Goal: Task Accomplishment & Management: Manage account settings

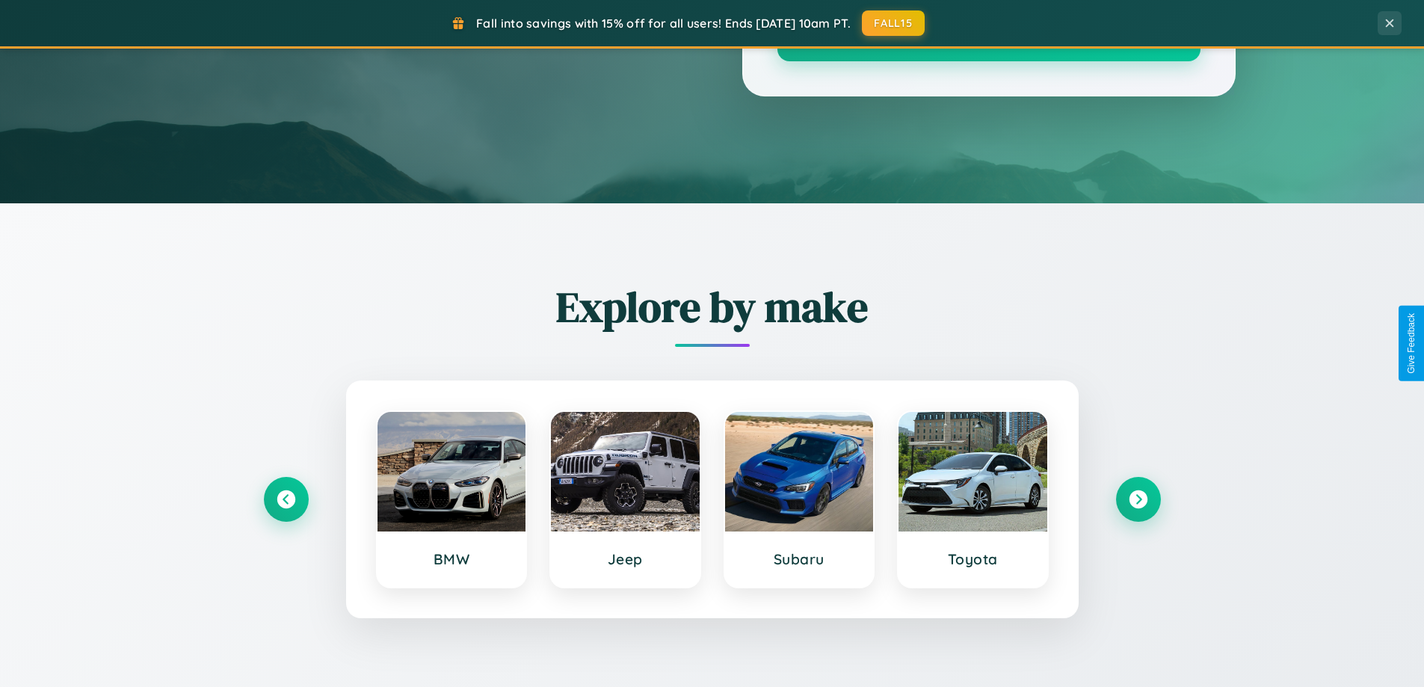
scroll to position [2876, 0]
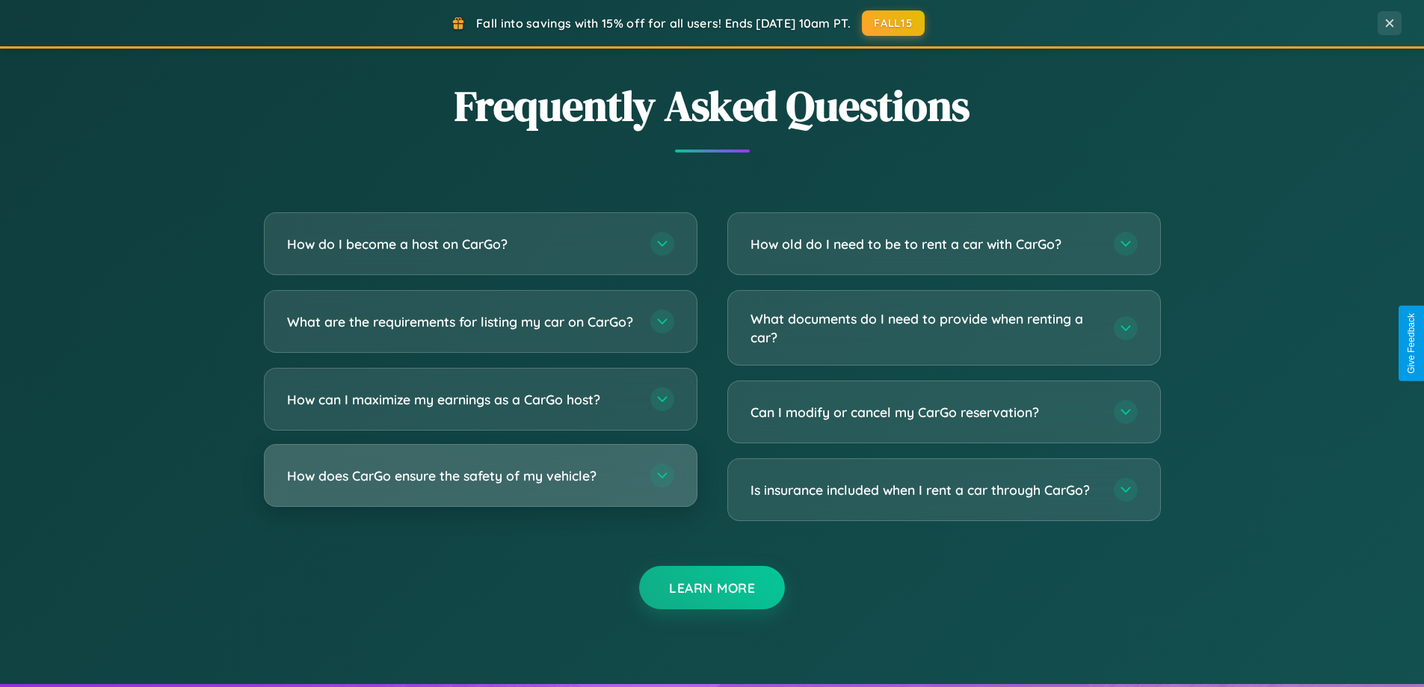
click at [480, 485] on h3 "How does CarGo ensure the safety of my vehicle?" at bounding box center [461, 475] width 348 height 19
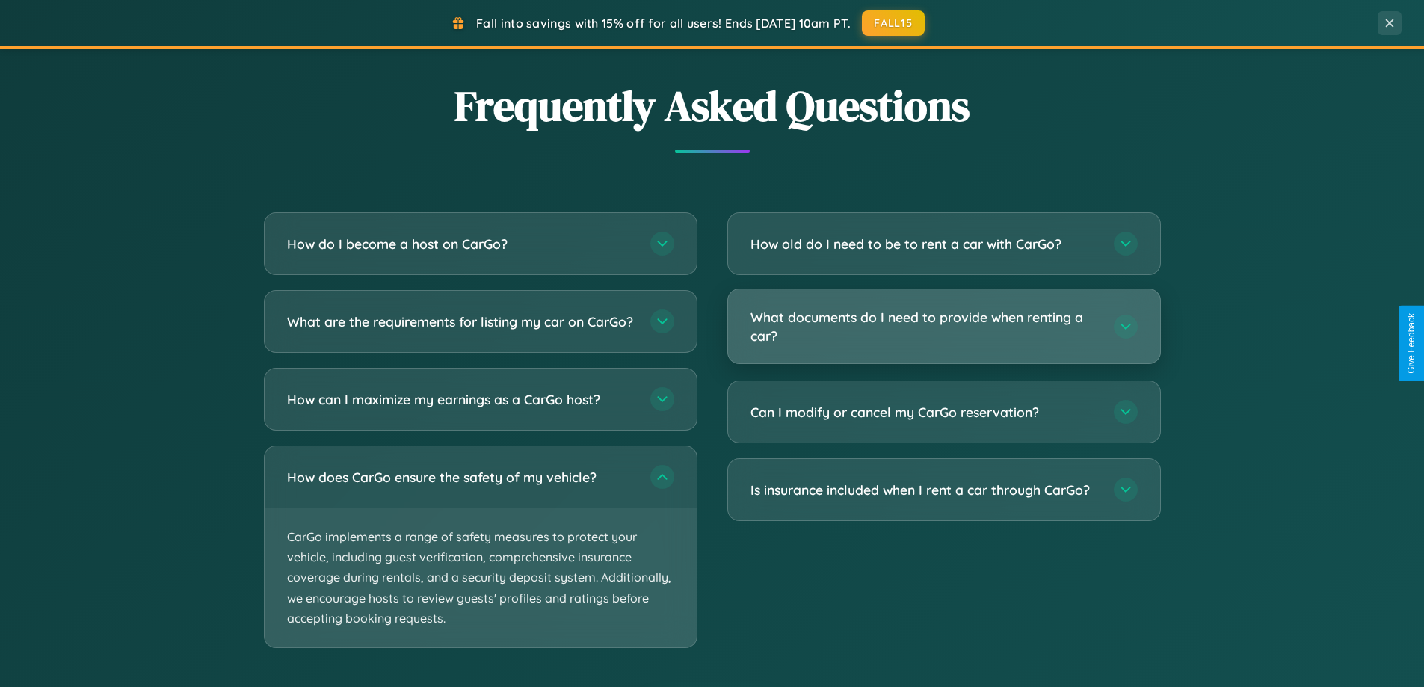
click at [943, 326] on h3 "What documents do I need to provide when renting a car?" at bounding box center [924, 326] width 348 height 37
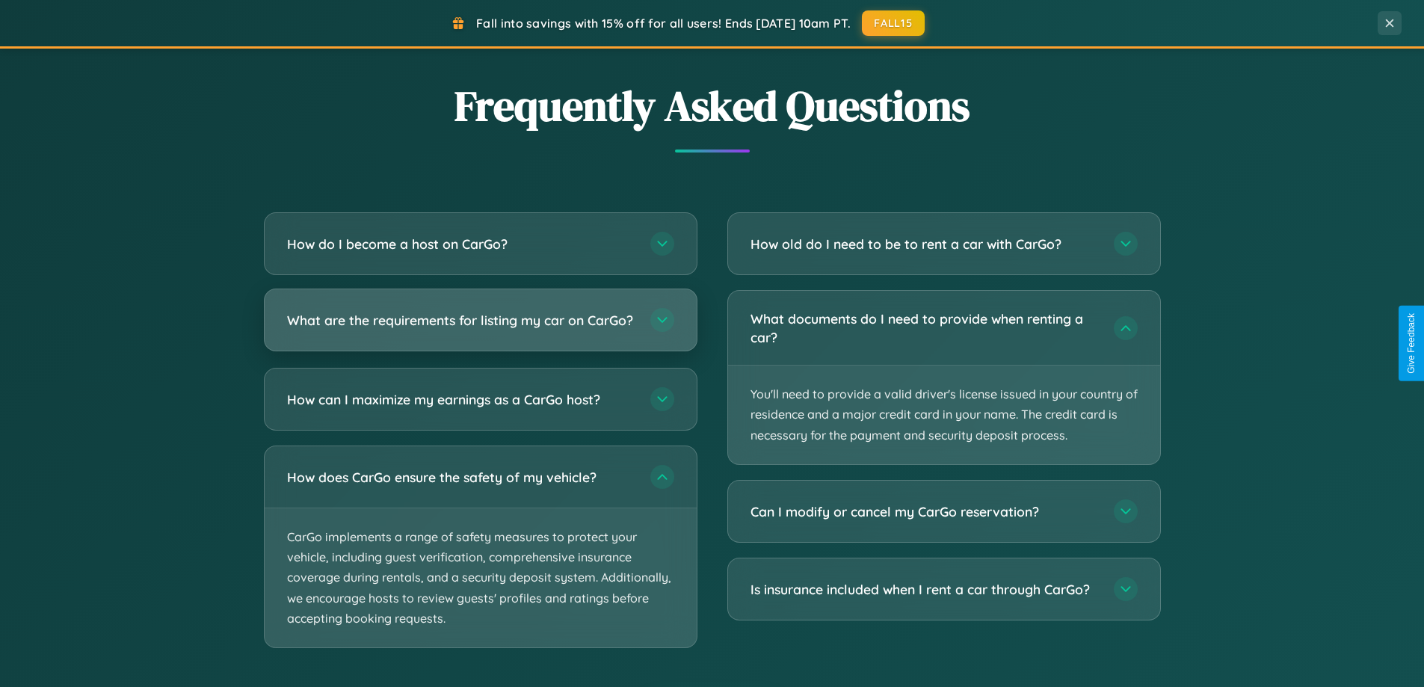
click at [480, 327] on h3 "What are the requirements for listing my car on CarGo?" at bounding box center [461, 320] width 348 height 19
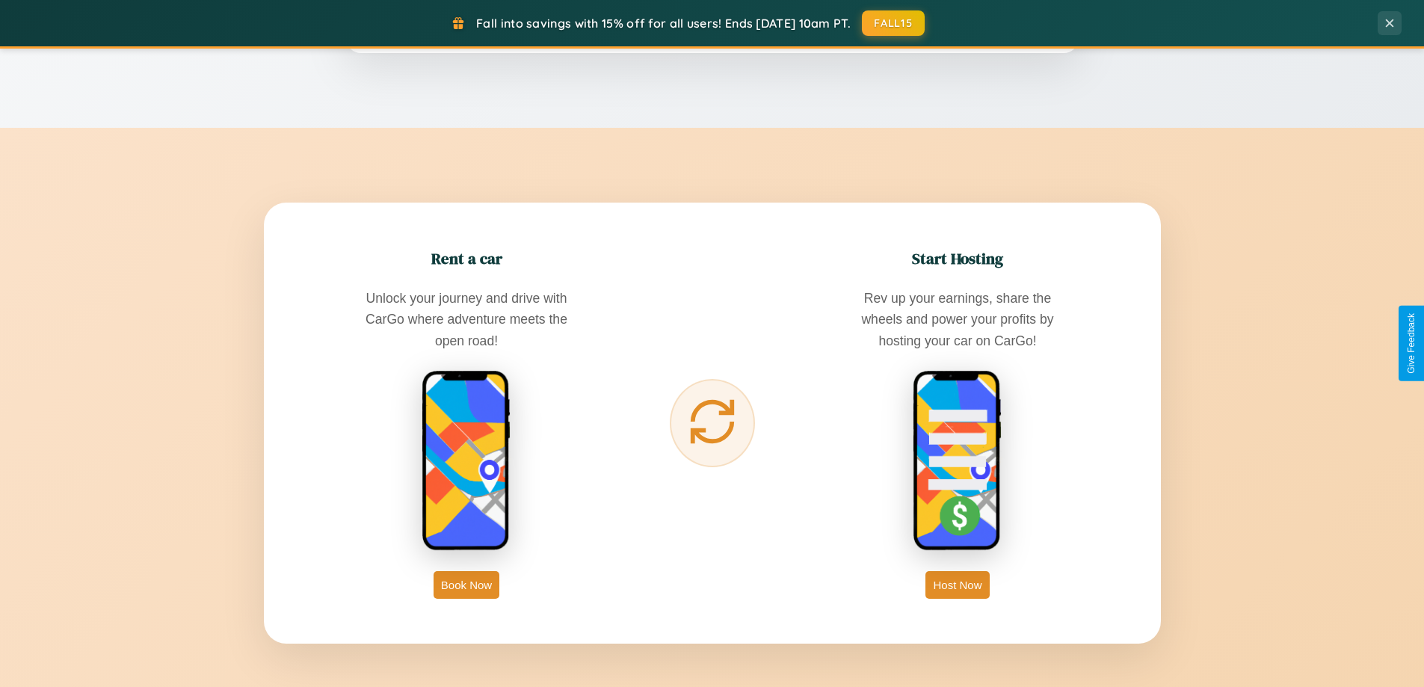
scroll to position [1316, 0]
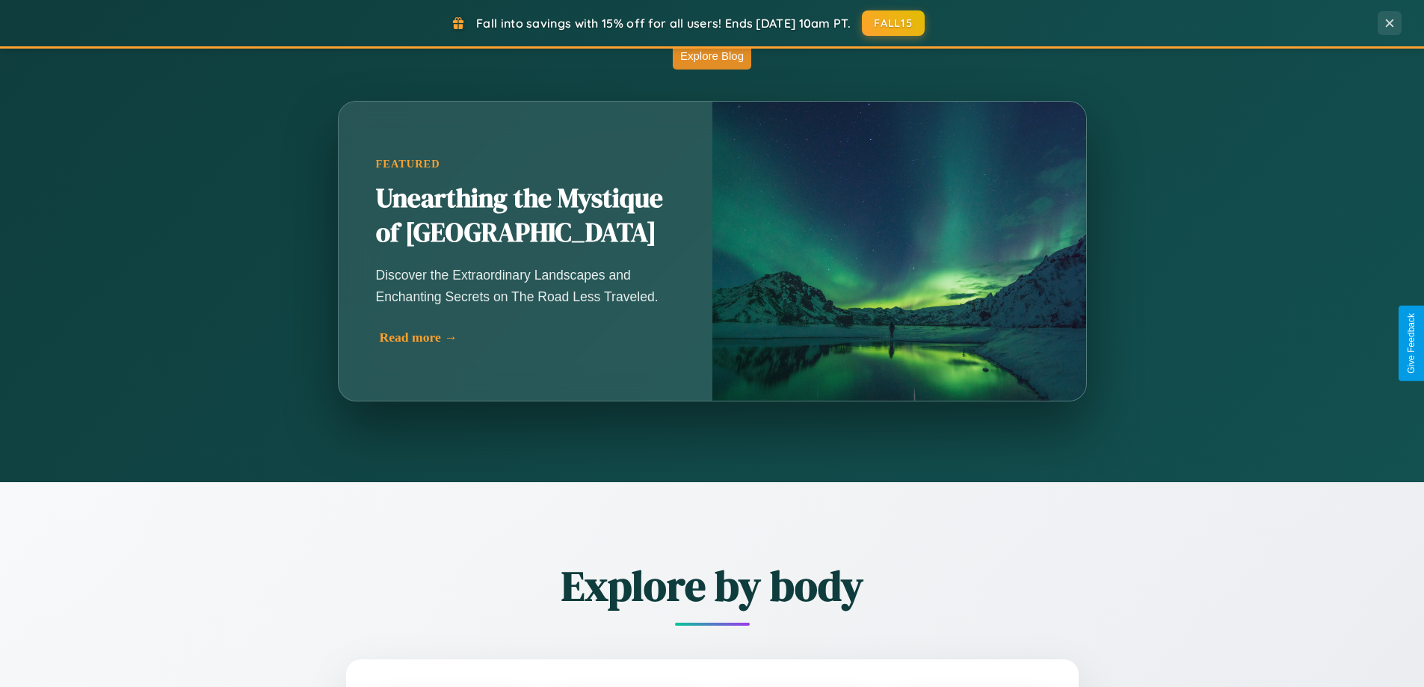
click at [527, 337] on div "Read more →" at bounding box center [529, 338] width 299 height 16
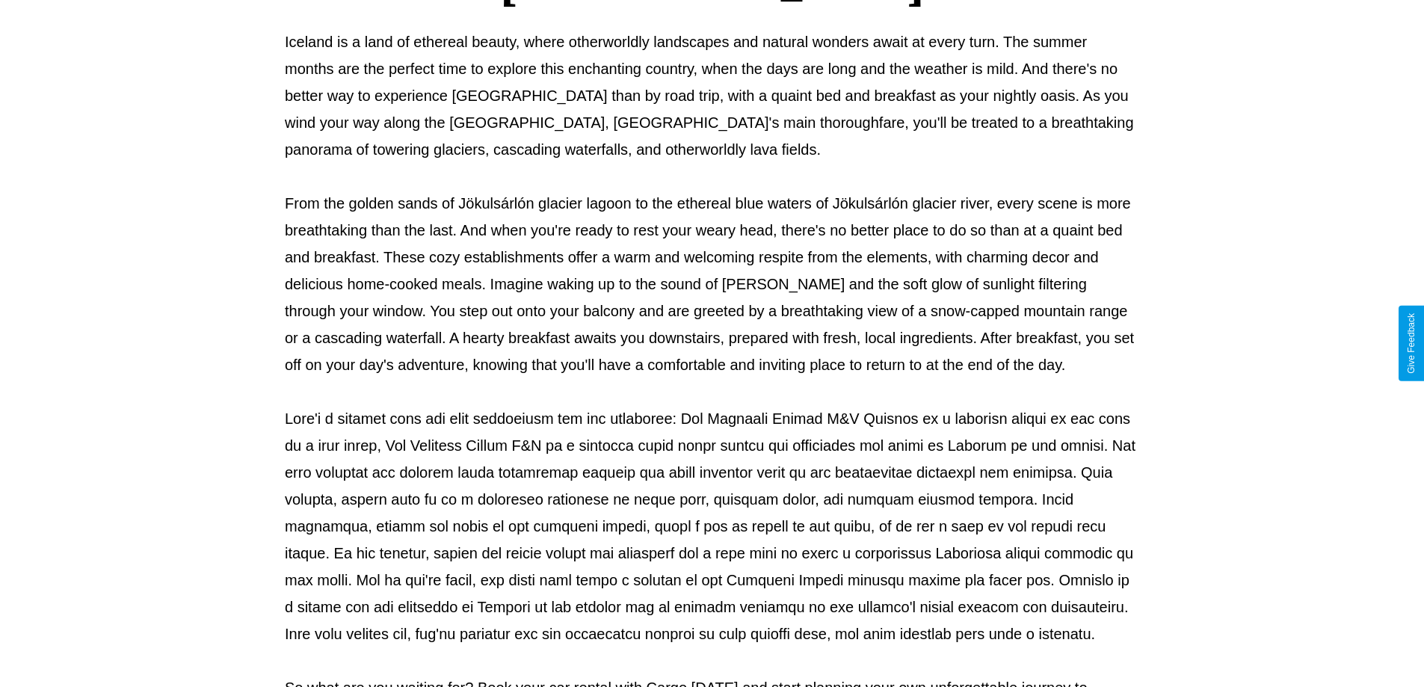
scroll to position [484, 0]
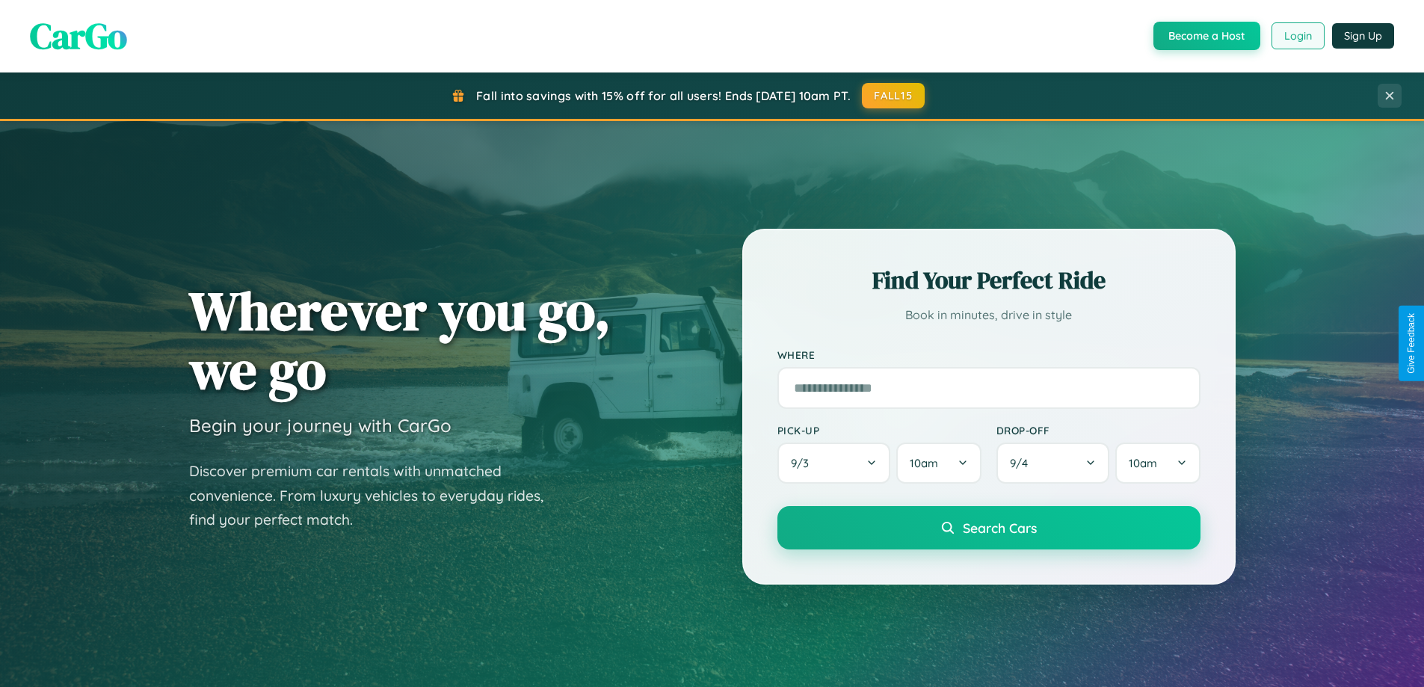
click at [1297, 36] on button "Login" at bounding box center [1297, 35] width 53 height 27
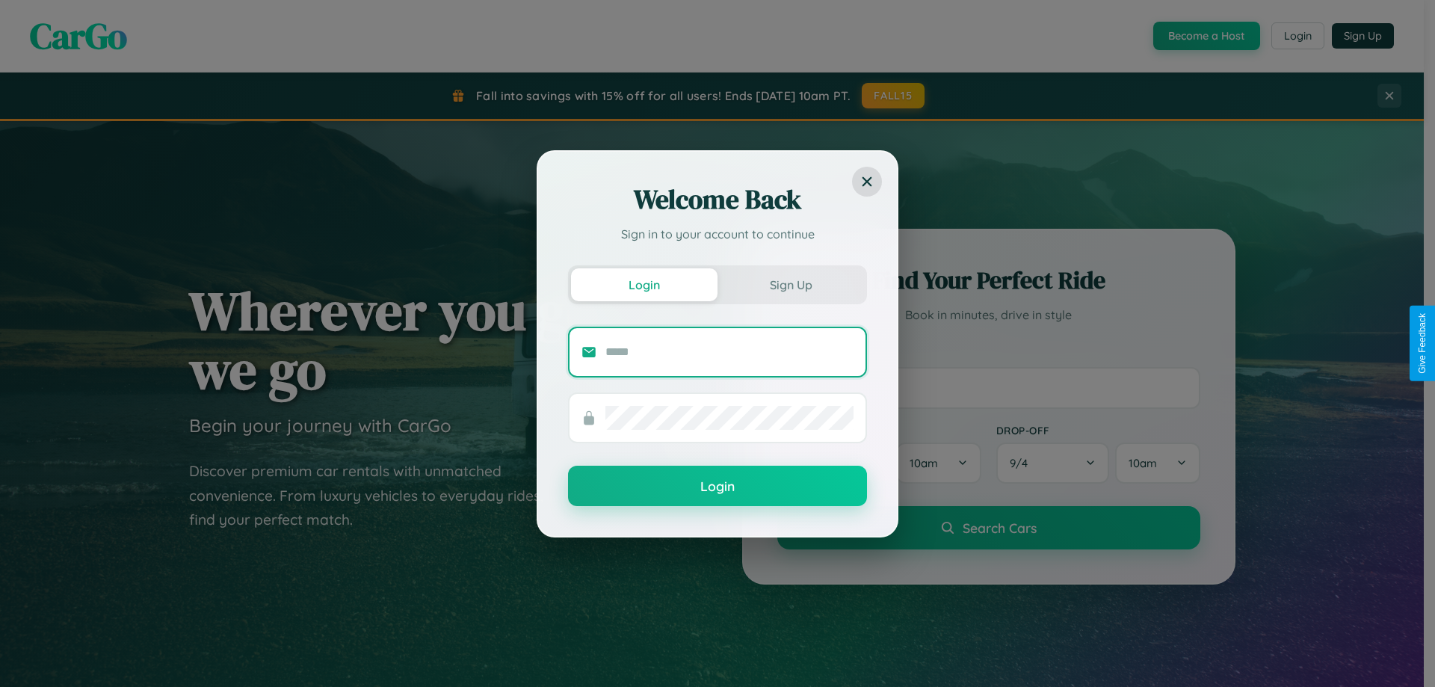
click at [729, 351] on input "text" at bounding box center [729, 352] width 248 height 24
type input "**********"
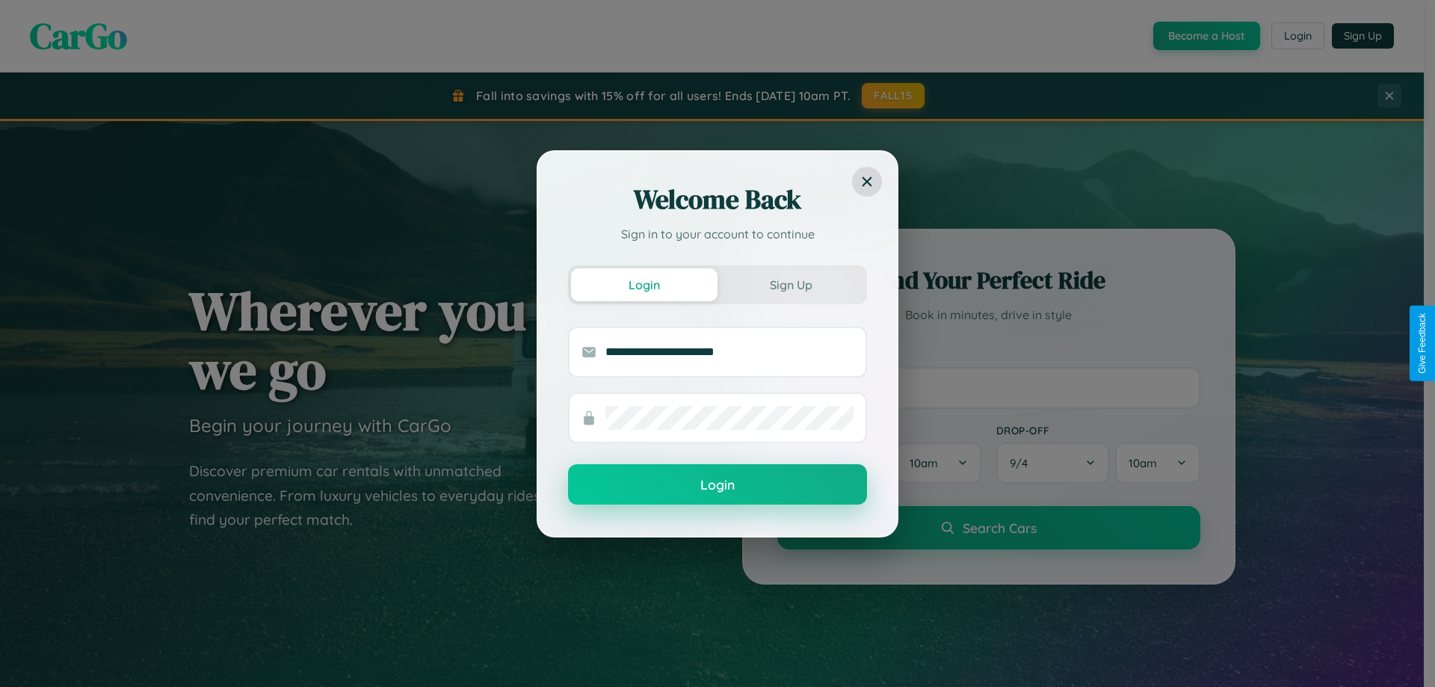
click at [717, 485] on button "Login" at bounding box center [717, 484] width 299 height 40
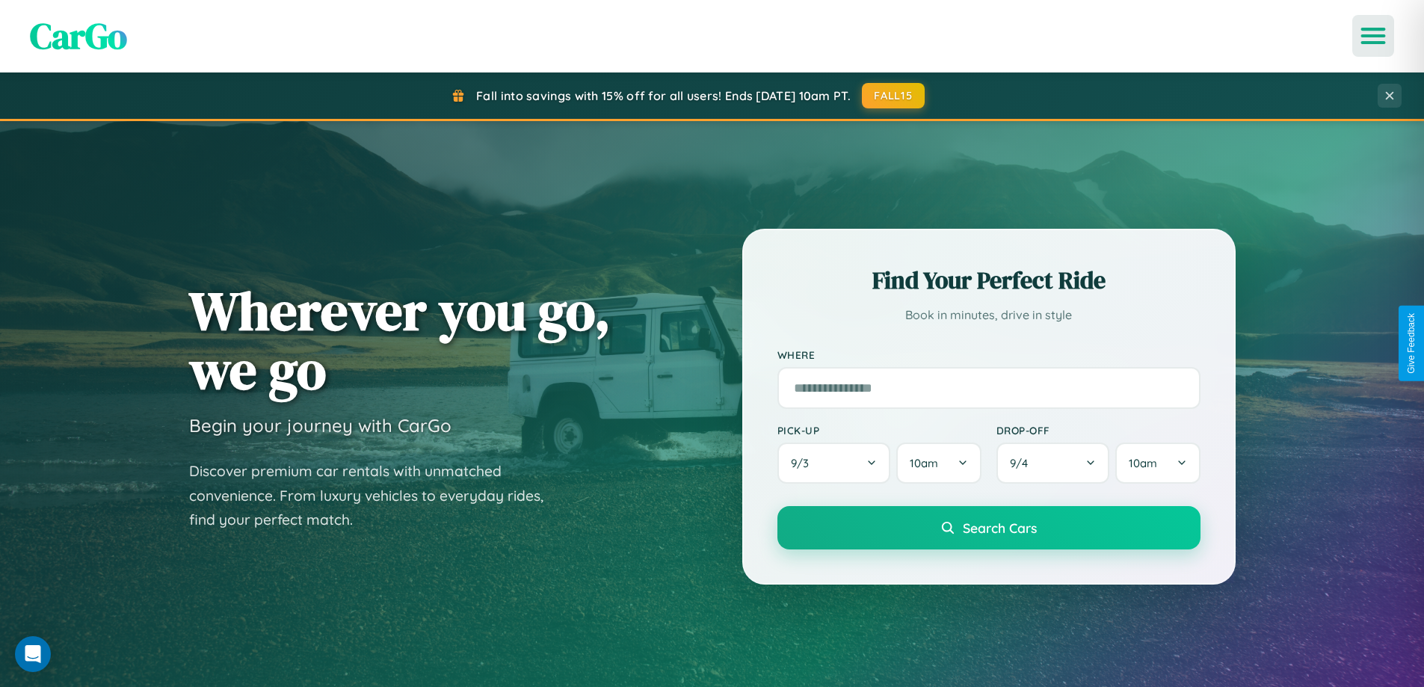
click at [1373, 36] on icon "Open menu" at bounding box center [1373, 35] width 22 height 13
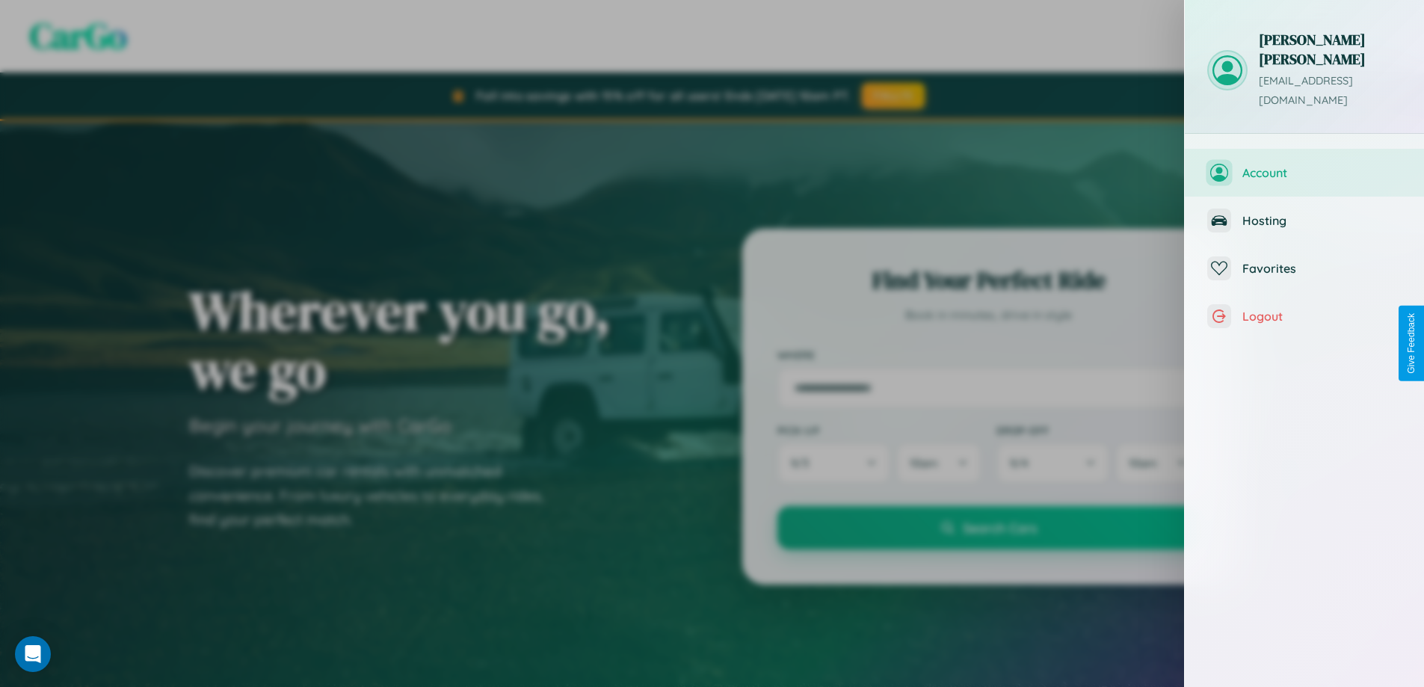
click at [1304, 165] on span "Account" at bounding box center [1321, 172] width 159 height 15
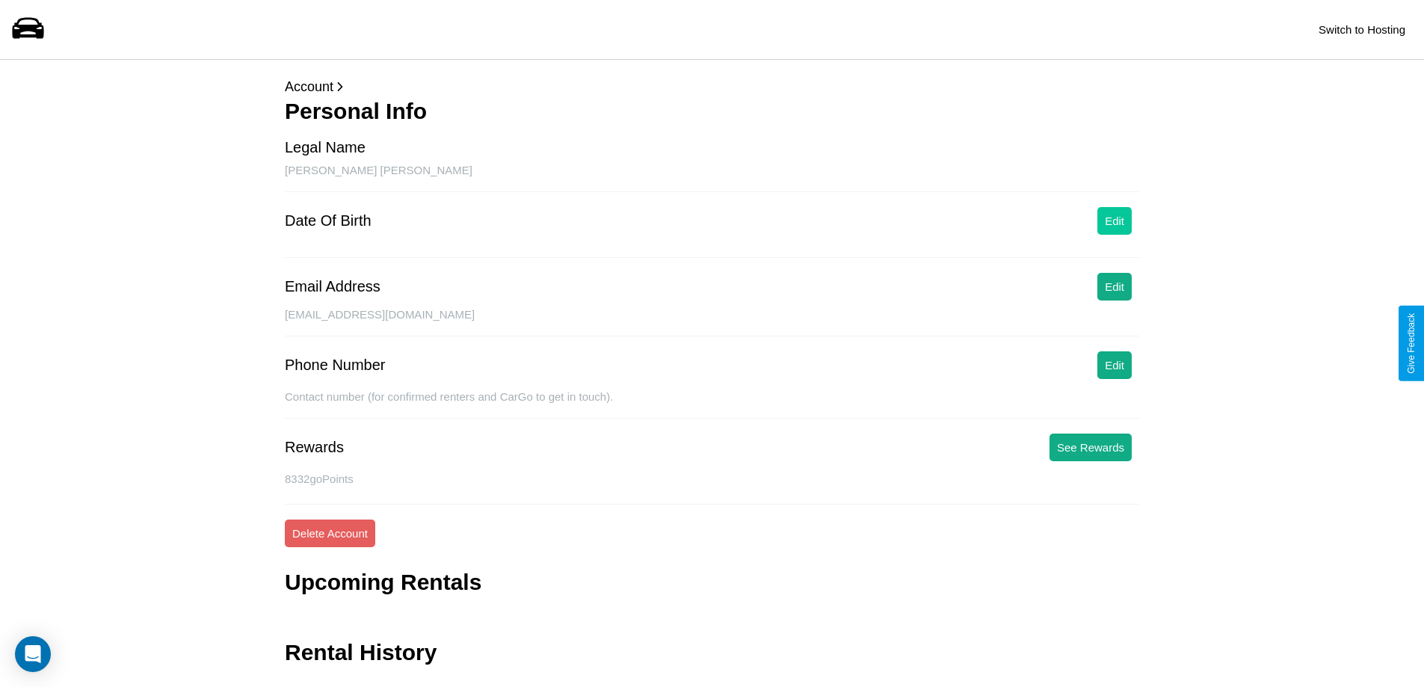
click at [1114, 220] on button "Edit" at bounding box center [1114, 221] width 34 height 28
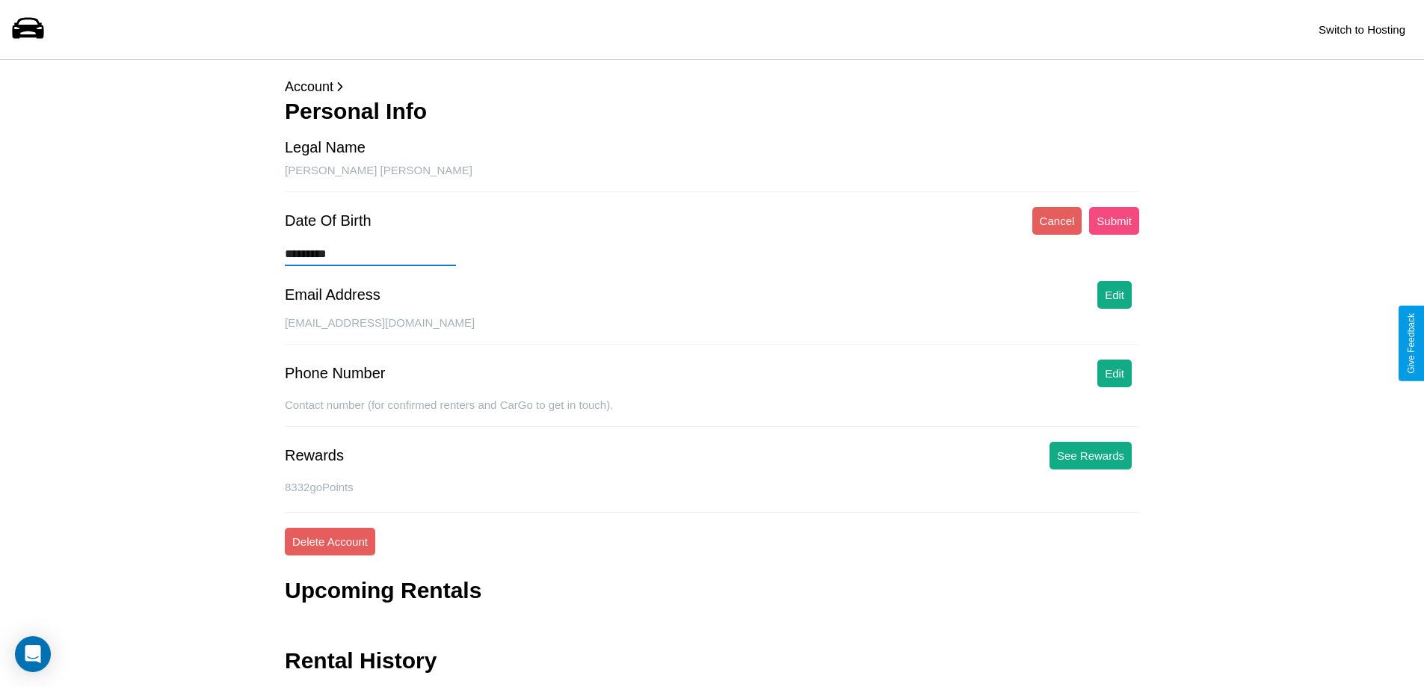
type input "*********"
click at [1113, 220] on button "Submit" at bounding box center [1114, 221] width 50 height 28
